Goal: Task Accomplishment & Management: Use online tool/utility

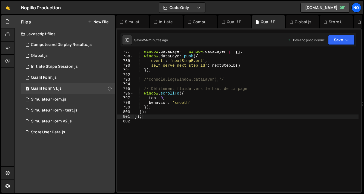
scroll to position [2522, 0]
click at [144, 125] on div "window . dataLayer = window . dataLayer || [ ] ; window . dataLayer . push ({ '…" at bounding box center [246, 125] width 225 height 150
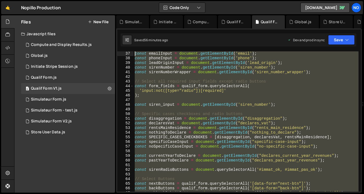
scroll to position [0, 0]
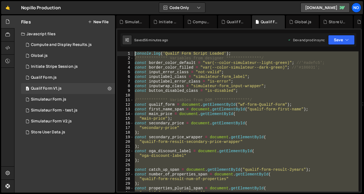
drag, startPoint x: 144, startPoint y: 125, endPoint x: 141, endPoint y: -23, distance: 147.4
click at [141, 0] on html "Projects [GEOGRAPHIC_DATA] Blog No Projects Your Teams Account Upgrade Logout" at bounding box center [182, 97] width 364 height 194
type textarea "**********"
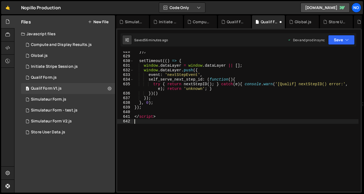
scroll to position [3113, 0]
click at [338, 41] on button "Save" at bounding box center [341, 40] width 27 height 10
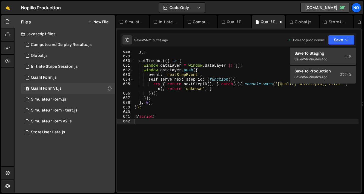
type textarea "}, 0);"
click at [178, 102] on div "}) ; setTimeout (( ) => { window . dataLayer = window . dataLayer || [ ] ; wind…" at bounding box center [245, 125] width 225 height 150
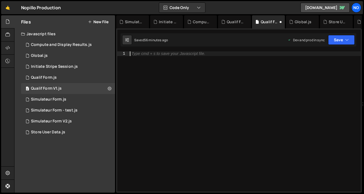
type textarea "});"
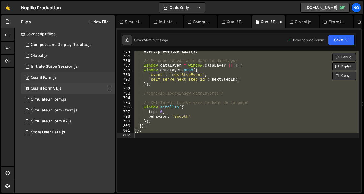
click at [84, 80] on div "2 Qualif Form.js 0" at bounding box center [68, 77] width 94 height 11
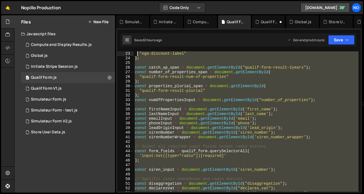
scroll to position [0, 0]
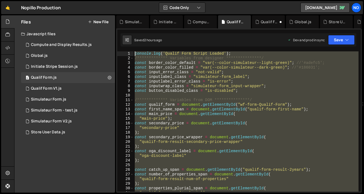
drag, startPoint x: 138, startPoint y: 123, endPoint x: 138, endPoint y: -6, distance: 128.5
click at [138, 0] on html "Projects [GEOGRAPHIC_DATA] Blog No Projects Your Teams Account Upgrade Logout" at bounding box center [182, 97] width 364 height 194
type textarea "**********"
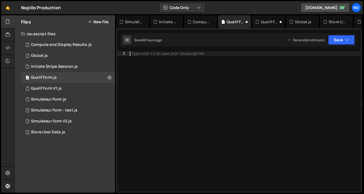
scroll to position [3022, 0]
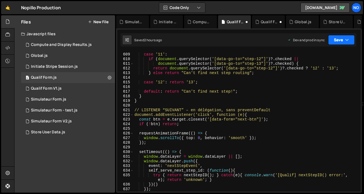
click at [345, 38] on button "Save" at bounding box center [341, 40] width 27 height 10
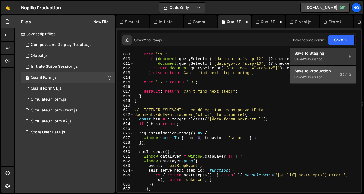
click at [328, 72] on div "Save to Production S" at bounding box center [322, 70] width 57 height 5
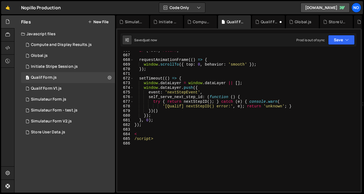
scroll to position [3206, 0]
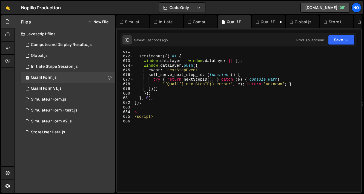
click at [148, 118] on div "setTimeout (( ) => { window . dataLayer = window . dataLayer || [ ] ; window . …" at bounding box center [245, 125] width 225 height 150
type textarea "/script>"
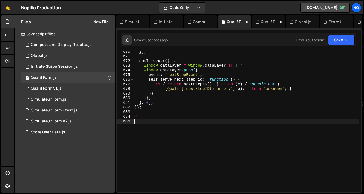
type textarea "<"
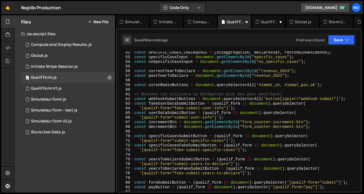
scroll to position [0, 0]
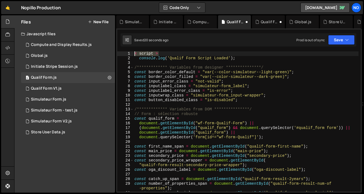
drag, startPoint x: 162, startPoint y: 54, endPoint x: 128, endPoint y: 53, distance: 34.5
click at [128, 54] on div "**********" at bounding box center [239, 121] width 244 height 141
type textarea "< script >"
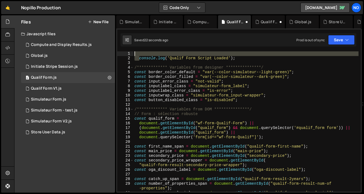
drag, startPoint x: 139, startPoint y: 57, endPoint x: 132, endPoint y: 54, distance: 7.9
click at [132, 54] on div "**********" at bounding box center [239, 121] width 244 height 141
type textarea "console.log('Qualif Form Script Loaded');"
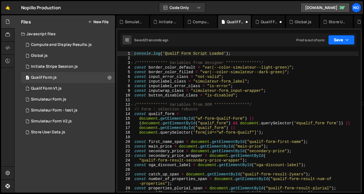
click at [335, 40] on button "Save" at bounding box center [341, 40] width 27 height 10
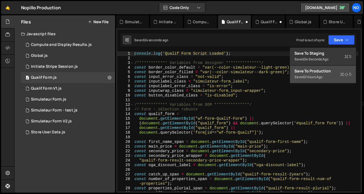
click at [329, 73] on div "Save to Production S" at bounding box center [322, 70] width 57 height 5
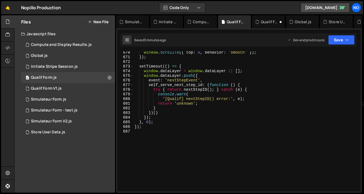
scroll to position [3200, 0]
click at [153, 133] on div "window . scrollTo ({ top : 0 , behavior : 'smooth' }) ; }) ; setTimeout (( ) =>…" at bounding box center [245, 125] width 225 height 150
paste textarea "</script>"
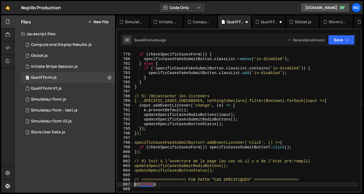
drag, startPoint x: 162, startPoint y: 184, endPoint x: 131, endPoint y: 185, distance: 31.0
click at [131, 185] on div "778 779 780 781 782 783 784 785 786 787 788 789 790 791 792 793 794 795 796 797…" at bounding box center [239, 121] width 244 height 141
type textarea "</script>"
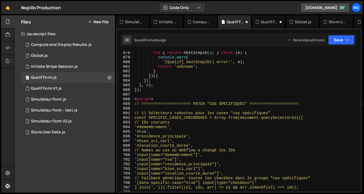
scroll to position [3237, 0]
drag, startPoint x: 159, startPoint y: 99, endPoint x: 134, endPoint y: 99, distance: 25.5
click at [134, 99] on div "try { return nextStepID ( ) ; } catch ( e ) { console . warn ( '[Qualif] nextSt…" at bounding box center [245, 126] width 225 height 150
type textarea "<script>"
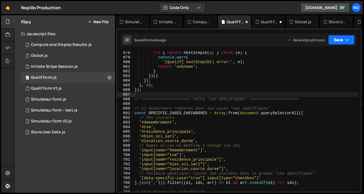
click at [345, 38] on button "Save" at bounding box center [341, 40] width 27 height 10
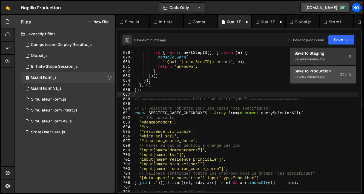
click at [316, 75] on div "3 minutes ago" at bounding box center [314, 77] width 21 height 5
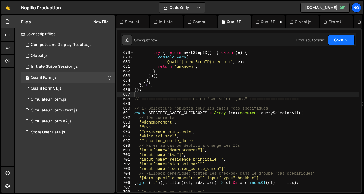
click at [335, 39] on button "Save" at bounding box center [341, 40] width 27 height 10
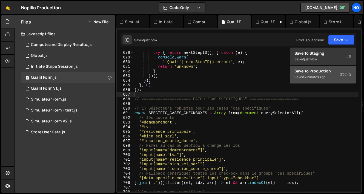
click at [307, 72] on div "Save to Production S" at bounding box center [322, 70] width 57 height 5
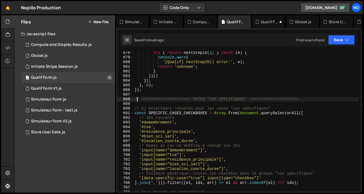
click at [136, 98] on div "try { return nextStepID ( ) ; } catch ( e ) { console . warn ( '[Qualif] nextSt…" at bounding box center [245, 126] width 225 height 150
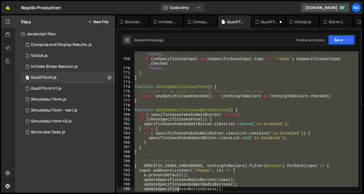
scroll to position [3729, 0]
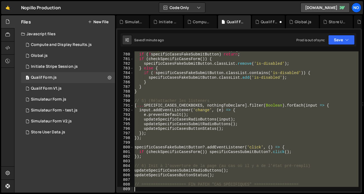
drag, startPoint x: 135, startPoint y: 99, endPoint x: 178, endPoint y: 199, distance: 108.4
click at [178, 194] on html "Projects [GEOGRAPHIC_DATA] Blog No Projects Your Teams Account Upgrade Logout" at bounding box center [182, 97] width 364 height 194
type textarea "// =================== FIN PATCH "CAS SPÉCIFIQUES" ==================="
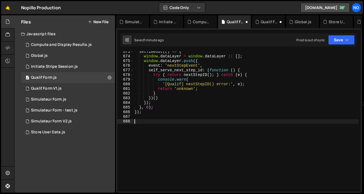
paste textarea "</script>"
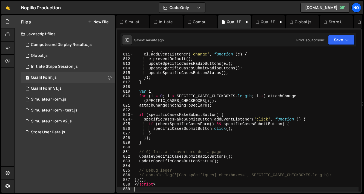
scroll to position [3869, 0]
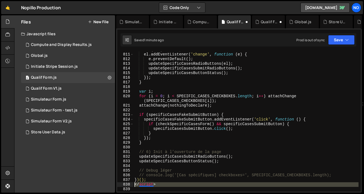
drag, startPoint x: 160, startPoint y: 188, endPoint x: 134, endPoint y: 185, distance: 26.7
click at [134, 185] on div "if ( ! el ) return ; el . addEventListener ( 'change' , function ( e ) { e . pr…" at bounding box center [245, 123] width 225 height 150
type textarea "</script>"
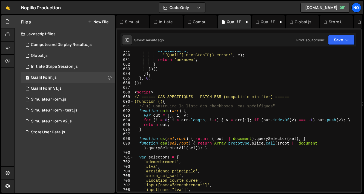
scroll to position [3243, 0]
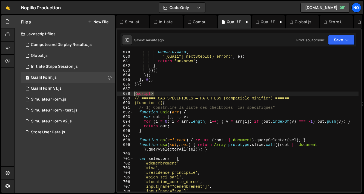
drag, startPoint x: 156, startPoint y: 96, endPoint x: 135, endPoint y: 95, distance: 21.7
click at [135, 95] on div "console . warn ( '[Qualif] nextStepID() error:' , e ) ; return 'unknown' ; } })…" at bounding box center [245, 125] width 225 height 150
type textarea "<script>"
click at [340, 45] on div "Saved 1 minute ago Prod is out of sync Upgrade to Edit Save Save to Staging S S…" at bounding box center [239, 39] width 236 height 13
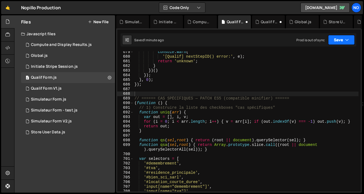
click at [339, 42] on button "Save" at bounding box center [341, 40] width 27 height 10
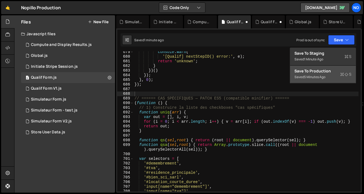
click at [331, 73] on div "Save to Production S" at bounding box center [322, 70] width 57 height 5
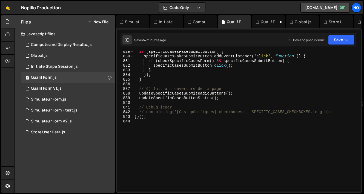
scroll to position [3956, 0]
click at [158, 122] on div "if ( specificCasesFakeSubmitButton ) { specificCasesFakeSubmitButton . addEvent…" at bounding box center [245, 125] width 225 height 150
paste textarea "</script>"
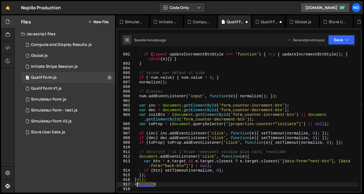
drag, startPoint x: 161, startPoint y: 185, endPoint x: 135, endPoint y: 185, distance: 25.2
click at [135, 185] on div "// si tu as déjà la fonction qui met à jour le style des +/- : if ( typeof upda…" at bounding box center [245, 123] width 225 height 150
type textarea "</script>"
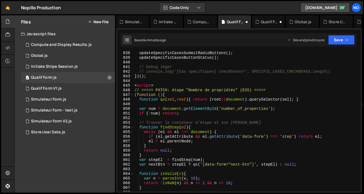
scroll to position [3988, 0]
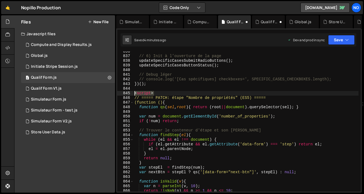
drag, startPoint x: 158, startPoint y: 95, endPoint x: 133, endPoint y: 94, distance: 25.2
click at [133, 94] on div "})(); 836 837 838 839 840 841 842 843 844 845 846 847 848 849 850 851 852 853 8…" at bounding box center [239, 121] width 244 height 141
type textarea "<script>"
click at [333, 44] on button "Save" at bounding box center [341, 40] width 27 height 10
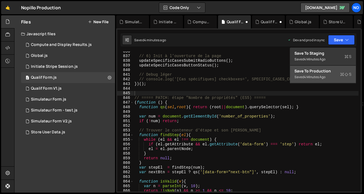
click at [328, 77] on button "Save to Production S Saved 4 minutes ago" at bounding box center [323, 75] width 66 height 18
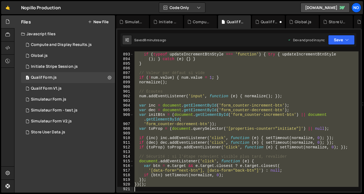
scroll to position [4246, 0]
drag, startPoint x: 137, startPoint y: 101, endPoint x: 176, endPoint y: 188, distance: 95.4
click at [176, 188] on div "// si tu as déjà la fonction qui met à jour le style des +/- : if ( typeof upda…" at bounding box center [245, 123] width 225 height 150
type textarea "})();"
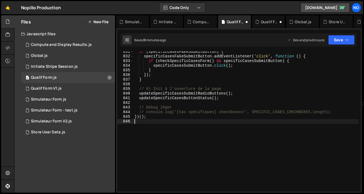
scroll to position [3960, 0]
click at [335, 39] on button "Save" at bounding box center [341, 40] width 27 height 10
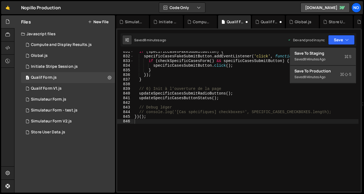
click at [321, 78] on div "8 minutes ago" at bounding box center [314, 77] width 21 height 5
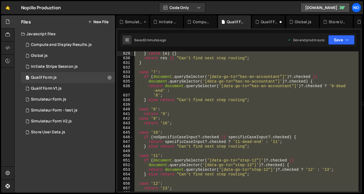
drag, startPoint x: 147, startPoint y: 122, endPoint x: 122, endPoint y: 26, distance: 98.9
click at [122, 23] on div "Debug Explain Copy Simulateur Form - test.js Initiate Stripe Session.js Compute…" at bounding box center [239, 104] width 246 height 178
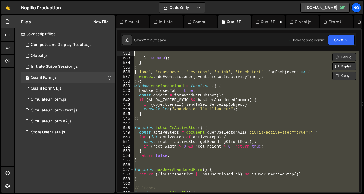
click at [168, 140] on div "} } , 900000 ) ; } } [ 'load' , 'mousemove' , 'keypress' , 'click' , 'touchstar…" at bounding box center [245, 121] width 225 height 141
type textarea "const rect = activeStep.getBoundingClientRect();"
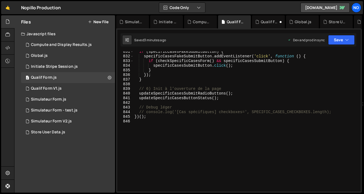
click at [139, 124] on div "if ( specificCasesFakeSubmitButton ) { specificCasesFakeSubmitButton . addEvent…" at bounding box center [245, 125] width 225 height 150
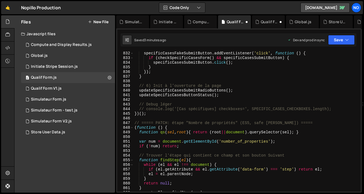
scroll to position [3963, 0]
click at [334, 40] on button "Save" at bounding box center [341, 40] width 27 height 10
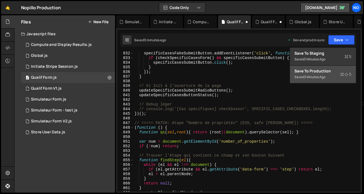
click at [316, 69] on div "Save to Production S" at bounding box center [322, 70] width 57 height 5
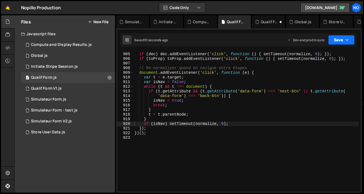
click at [340, 39] on button "Save" at bounding box center [341, 40] width 27 height 10
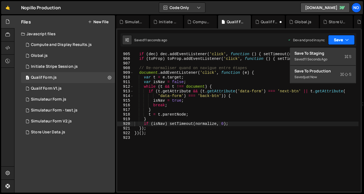
click at [340, 39] on button "Save" at bounding box center [341, 40] width 27 height 10
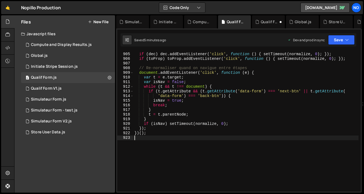
click at [137, 140] on div "if ( inc ) inc . addEventListener ( 'click' , function ( ) { setTimeout ( norma…" at bounding box center [245, 122] width 225 height 150
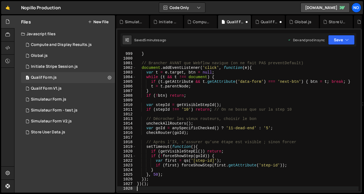
scroll to position [4796, 0]
click at [338, 40] on button "Save" at bounding box center [341, 40] width 27 height 10
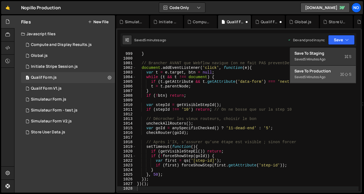
click at [317, 73] on div "Save to Production S" at bounding box center [322, 70] width 57 height 5
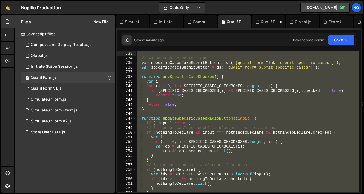
scroll to position [3502, 0]
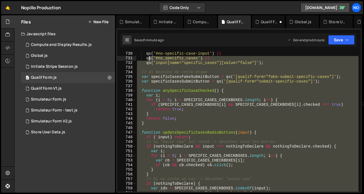
drag, startPoint x: 142, startPoint y: 124, endPoint x: 149, endPoint y: 60, distance: 64.2
click at [149, 60] on div "qs ( '#no-specific-case-input' ) || qs ( '#no_specific_cases' ) || qs ( 'input[…" at bounding box center [247, 126] width 223 height 150
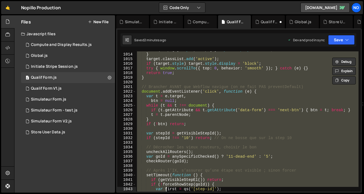
scroll to position [4884, 0]
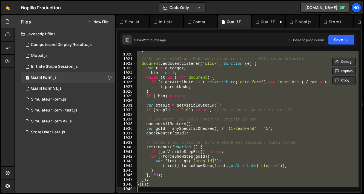
drag, startPoint x: 138, startPoint y: 96, endPoint x: 160, endPoint y: 208, distance: 115.1
click at [160, 194] on html "Projects [GEOGRAPHIC_DATA] Blog No Projects Your Teams Account Upgrade Logout" at bounding box center [182, 97] width 364 height 194
type textarea "})();"
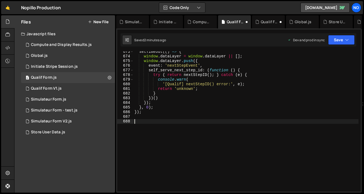
paste textarea "</script>"
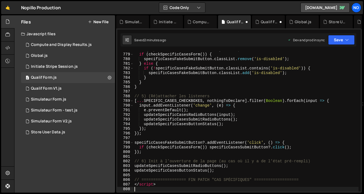
scroll to position [3729, 0]
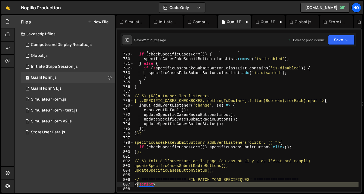
drag, startPoint x: 167, startPoint y: 187, endPoint x: 133, endPoint y: 186, distance: 34.3
click at [133, 186] on div "778 779 780 781 782 783 784 785 786 787 788 789 790 791 792 793 794 795 796 797…" at bounding box center [239, 121] width 244 height 141
type textarea "</script>"
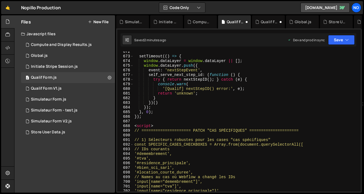
scroll to position [3189, 0]
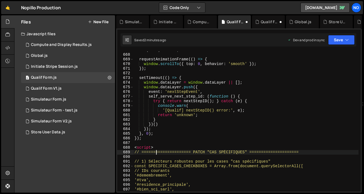
drag, startPoint x: 157, startPoint y: 150, endPoint x: 140, endPoint y: 148, distance: 16.9
click at [140, 148] on div "if ( ! btn ) return ; requestAnimationFrame (( ) => { window . scrollTo ({ top …" at bounding box center [245, 123] width 225 height 150
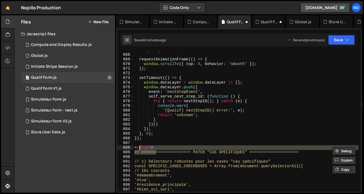
click at [152, 148] on div "if ( ! btn ) return ; requestAnimationFrame (( ) => { window . scrollTo ({ top …" at bounding box center [245, 121] width 225 height 141
type textarea "<script>"
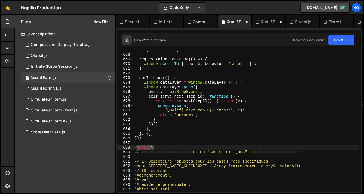
drag, startPoint x: 155, startPoint y: 148, endPoint x: 135, endPoint y: 148, distance: 19.7
click at [135, 148] on div "if ( ! btn ) return ; requestAnimationFrame (( ) => { window . scrollTo ({ top …" at bounding box center [245, 123] width 225 height 150
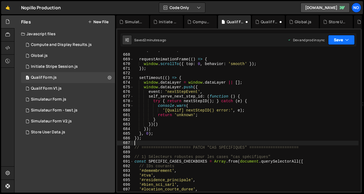
click at [341, 42] on button "Save" at bounding box center [341, 40] width 27 height 10
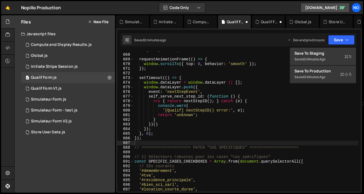
click at [325, 75] on div "2 minutes ago" at bounding box center [314, 77] width 21 height 5
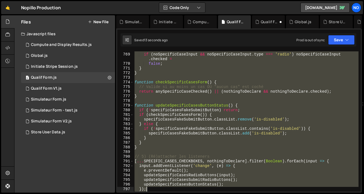
scroll to position [3729, 0]
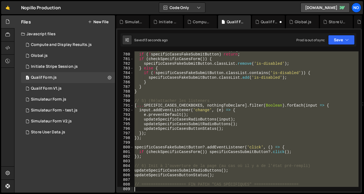
drag, startPoint x: 141, startPoint y: 114, endPoint x: 170, endPoint y: 205, distance: 95.5
click at [170, 194] on html "Projects [GEOGRAPHIC_DATA] Blog No Projects Your Teams Account Upgrade Logout" at bounding box center [182, 97] width 364 height 194
type textarea "// =================== FIN PATCH "CAS SPÉCIFIQUES" ==================="
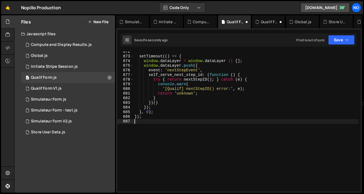
scroll to position [3211, 0]
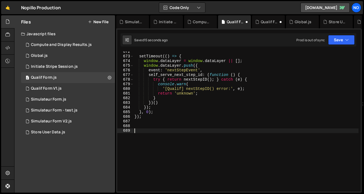
paste textarea "</script>"
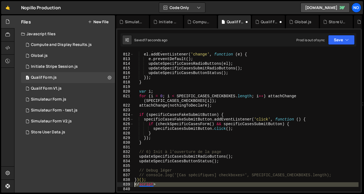
drag, startPoint x: 163, startPoint y: 187, endPoint x: 133, endPoint y: 183, distance: 30.7
click at [133, 183] on div "811 812 813 814 815 816 817 818 819 820 821 822 823 824 825 826 827 828 829 830…" at bounding box center [239, 121] width 244 height 141
type textarea "</script>"
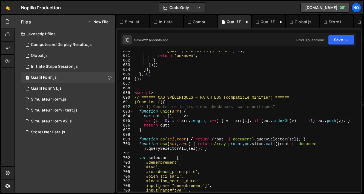
scroll to position [3239, 0]
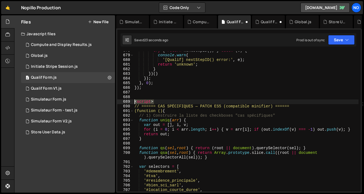
drag, startPoint x: 157, startPoint y: 101, endPoint x: 134, endPoint y: 101, distance: 22.5
click at [134, 101] on div "try { return nextStepID ( ) ; } catch ( e ) { console . warn ( '[Qualif] nextSt…" at bounding box center [245, 123] width 225 height 150
type textarea "<script>"
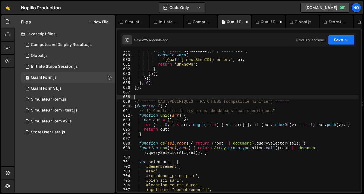
click at [348, 40] on icon "button" at bounding box center [347, 39] width 4 height 5
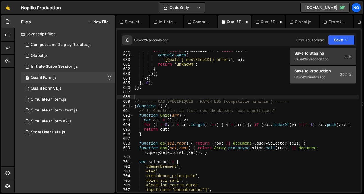
click at [329, 78] on button "Save to Production S Saved 2 minutes ago" at bounding box center [323, 75] width 66 height 18
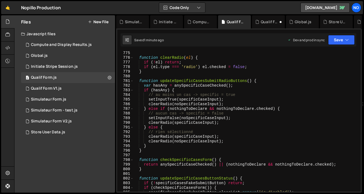
scroll to position [3956, 0]
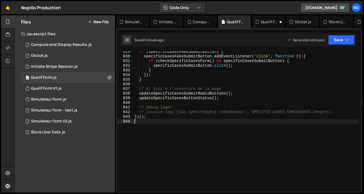
click at [141, 122] on div "if ( specificCasesFakeSubmitButton ) { specificCasesFakeSubmitButton . addEvent…" at bounding box center [245, 125] width 225 height 150
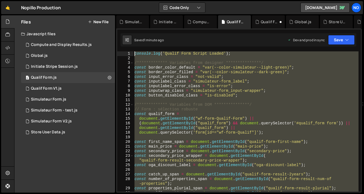
scroll to position [0, 0]
drag, startPoint x: 141, startPoint y: 122, endPoint x: 121, endPoint y: -35, distance: 158.0
click at [121, 0] on html "Projects [GEOGRAPHIC_DATA] Blog No Projects Your Teams Account Upgrade Logout" at bounding box center [182, 97] width 364 height 194
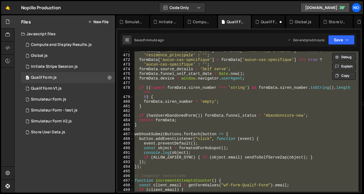
click at [180, 145] on div "formData [ 'residence_principale' ] = formData [ 'residence_principale' ] === t…" at bounding box center [245, 121] width 225 height 141
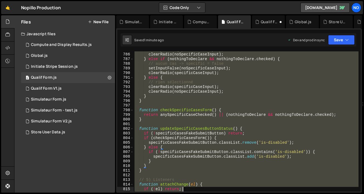
scroll to position [3888, 0]
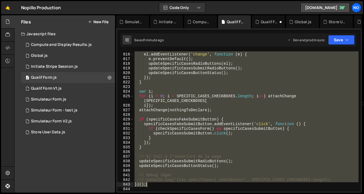
drag, startPoint x: 136, startPoint y: 132, endPoint x: 177, endPoint y: 185, distance: 66.8
click at [177, 185] on div "if ( ! el ) return ; el . addEventListener ( 'change' , function ( e ) { e . pr…" at bounding box center [245, 123] width 225 height 150
type textarea "/"
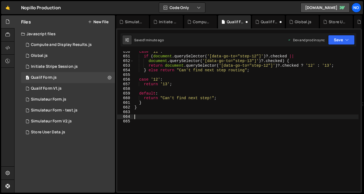
scroll to position [3103, 0]
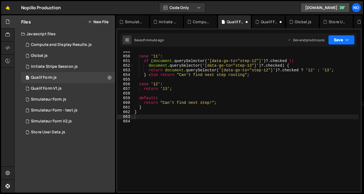
click at [348, 39] on icon "button" at bounding box center [347, 39] width 4 height 5
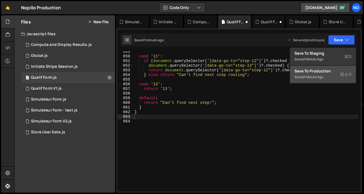
click at [333, 81] on button "Save to Production S Saved 1 minute ago" at bounding box center [323, 75] width 66 height 18
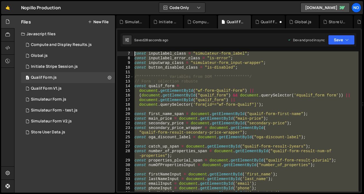
scroll to position [0, 0]
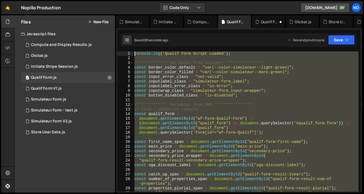
drag, startPoint x: 151, startPoint y: 125, endPoint x: 101, endPoint y: -35, distance: 167.4
click at [101, 0] on html "Projects [GEOGRAPHIC_DATA] Blog No Projects Your Teams Account Upgrade Logout" at bounding box center [182, 97] width 364 height 194
type textarea "console.log('Qualif Form Script Loaded');"
